Goal: Task Accomplishment & Management: Manage account settings

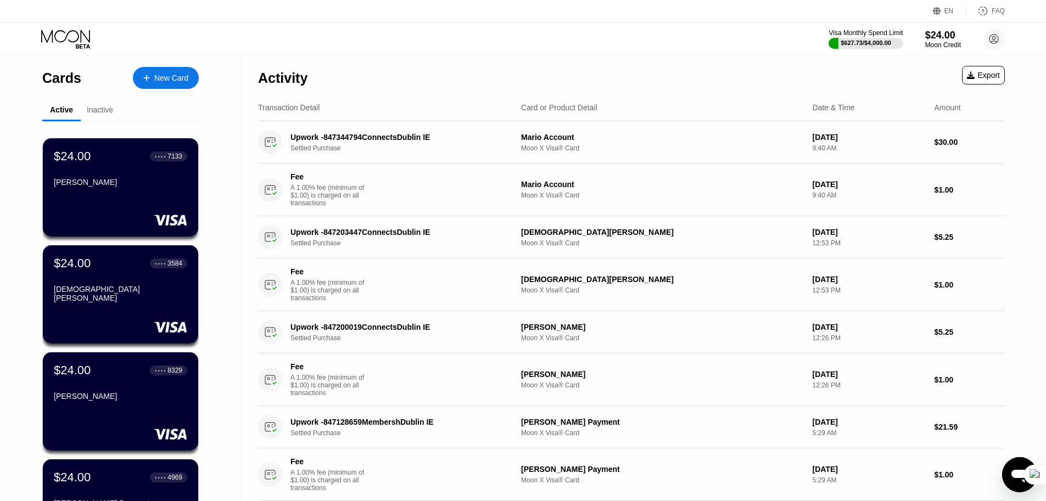
click at [105, 122] on div "$24.00 ● ● ● ● 7133 Cade Kempton $24.00 ● ● ● ● 3584 Christian Giron $24.00 ● ●…" at bounding box center [120, 417] width 156 height 592
click at [101, 110] on div "Inactive" at bounding box center [100, 109] width 26 height 9
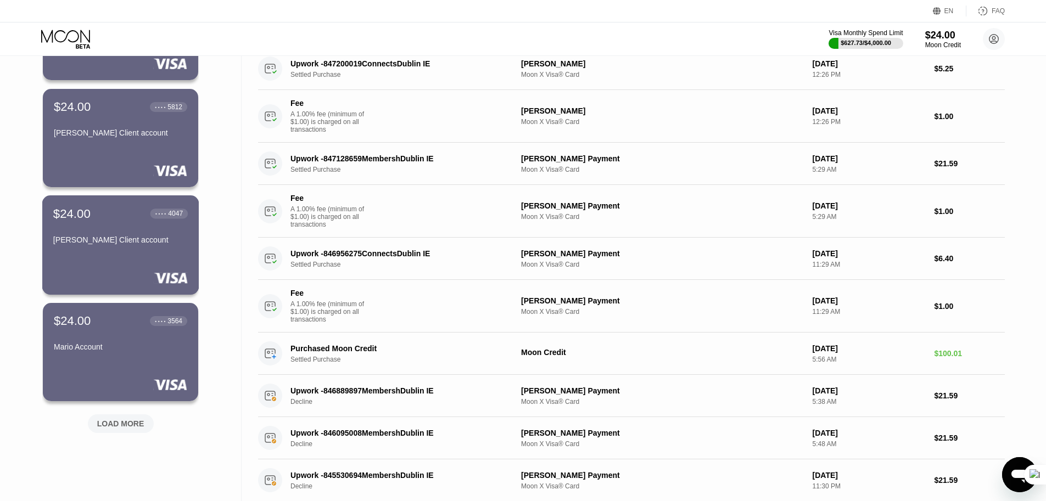
scroll to position [296, 0]
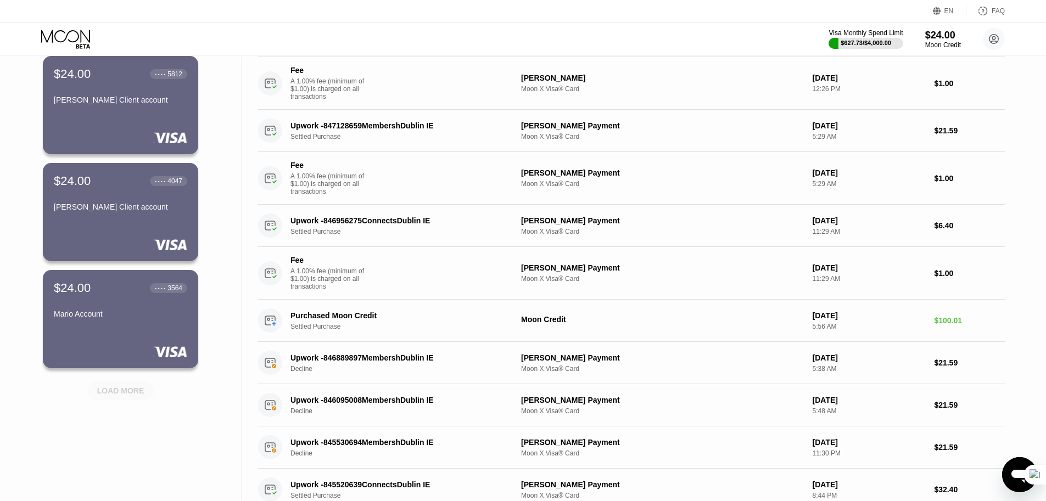
click at [123, 389] on div "LOAD MORE" at bounding box center [120, 391] width 47 height 10
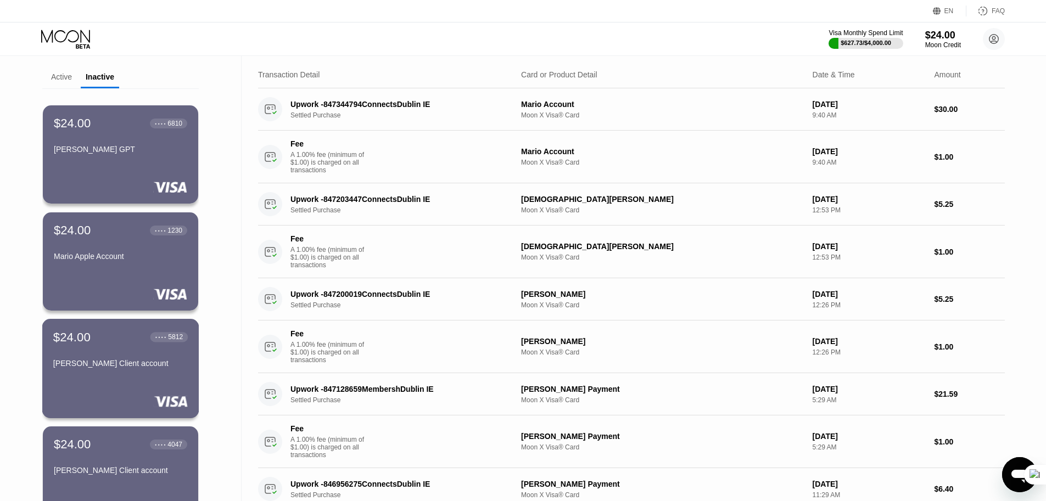
scroll to position [0, 0]
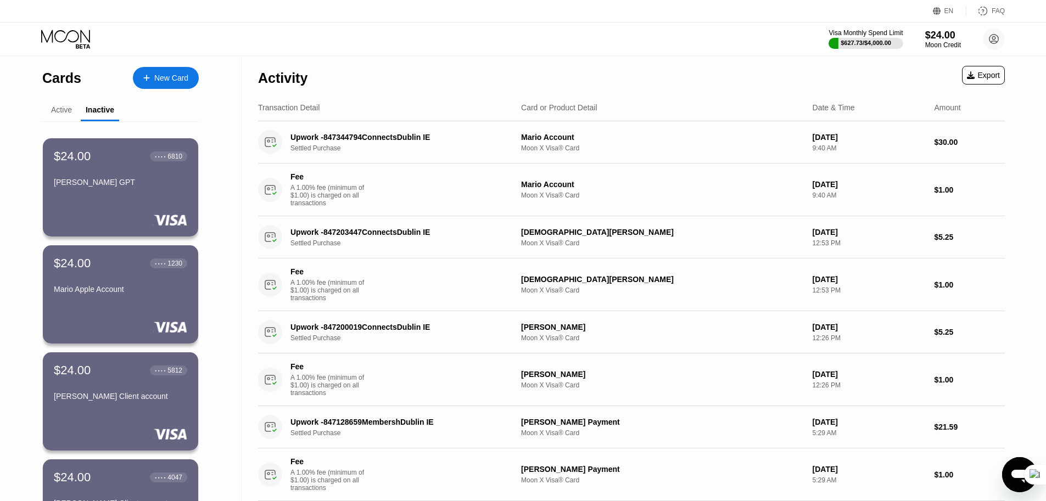
click at [57, 112] on div "Active" at bounding box center [61, 109] width 21 height 9
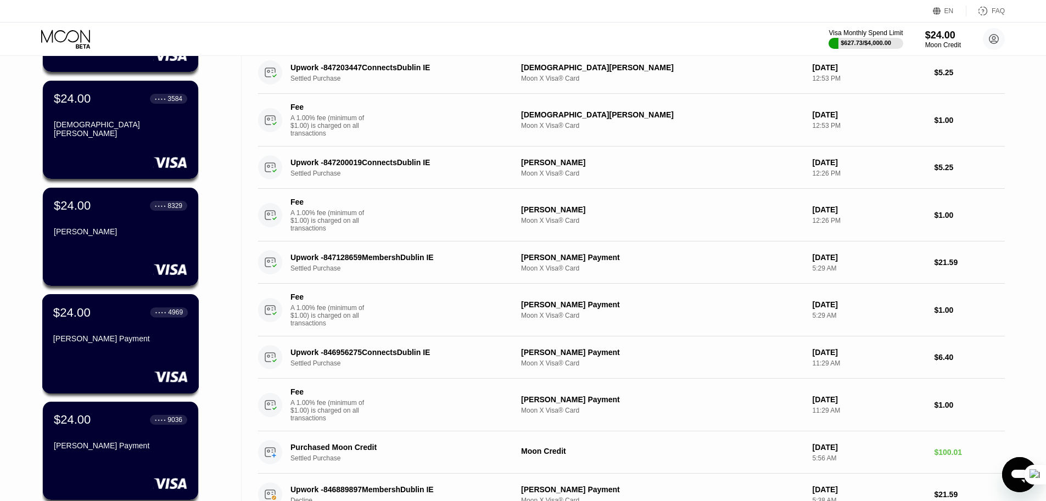
scroll to position [329, 0]
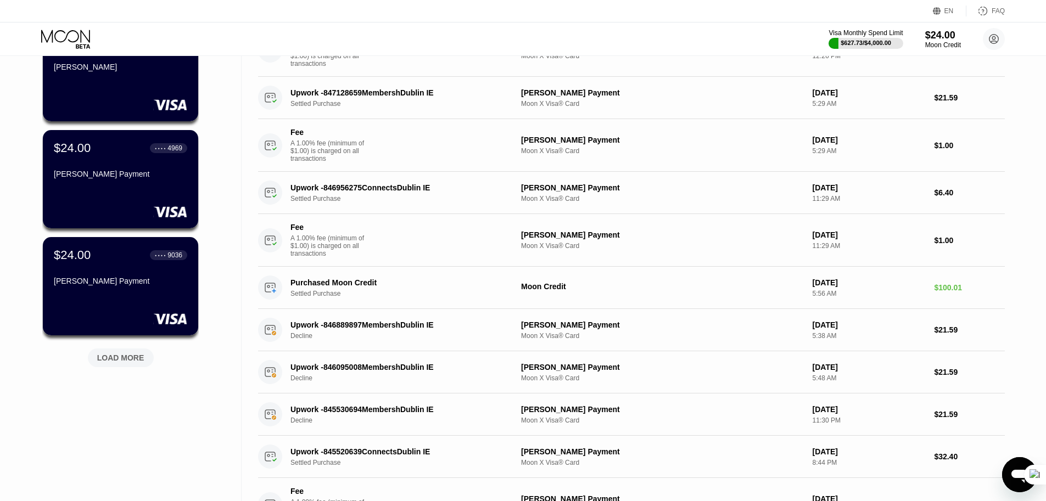
click at [121, 358] on div "LOAD MORE" at bounding box center [120, 358] width 47 height 10
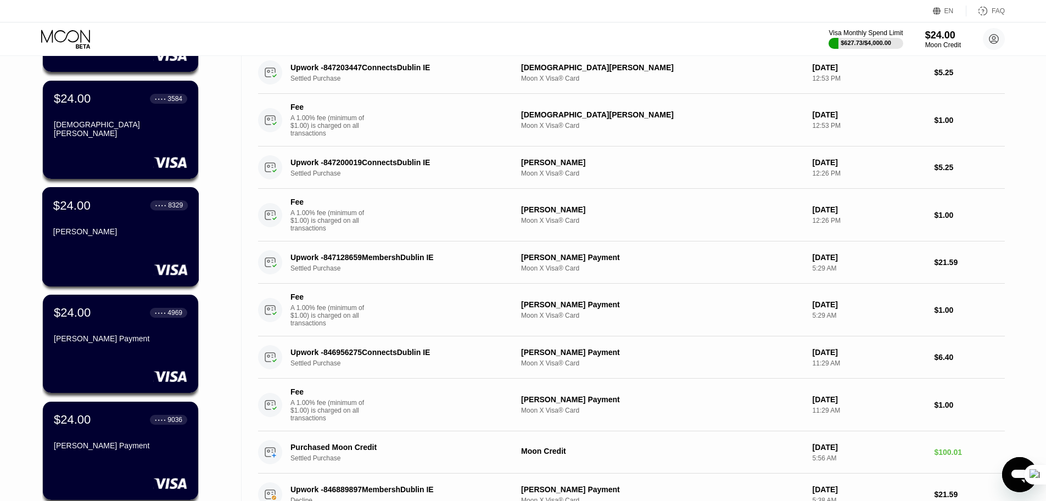
scroll to position [0, 0]
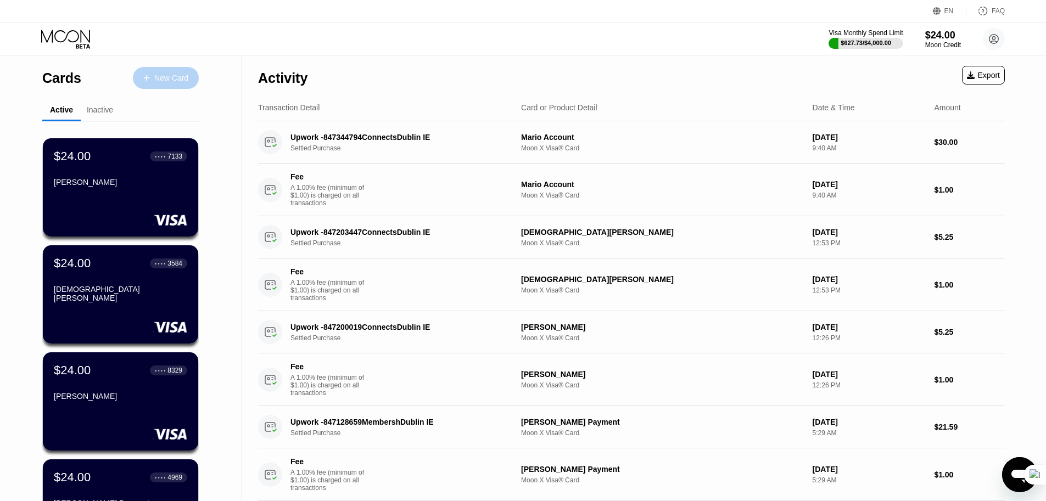
click at [175, 74] on div "New Card" at bounding box center [171, 78] width 34 height 9
